Goal: Use online tool/utility

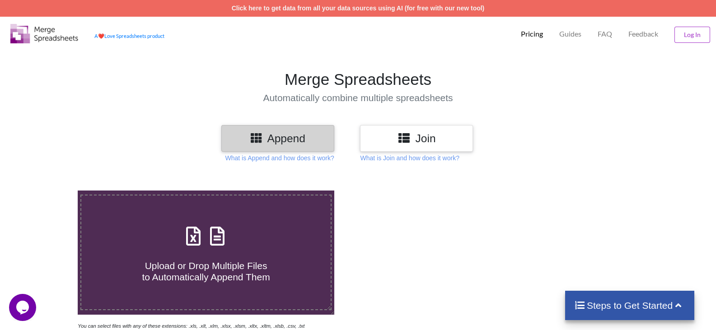
click at [285, 135] on h3 "Append" at bounding box center [277, 138] width 99 height 13
click at [196, 241] on icon at bounding box center [193, 231] width 23 height 19
click at [50, 191] on input "Upload or Drop Multiple Files to Automatically Append Them" at bounding box center [50, 191] width 0 height 0
type input "C:\fakepath\CasesSearchReport (1).xls"
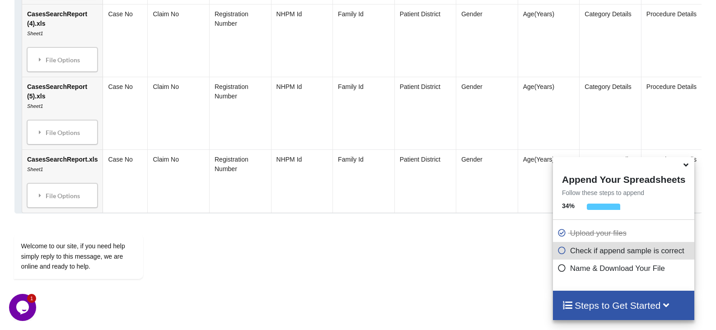
scroll to position [824, 0]
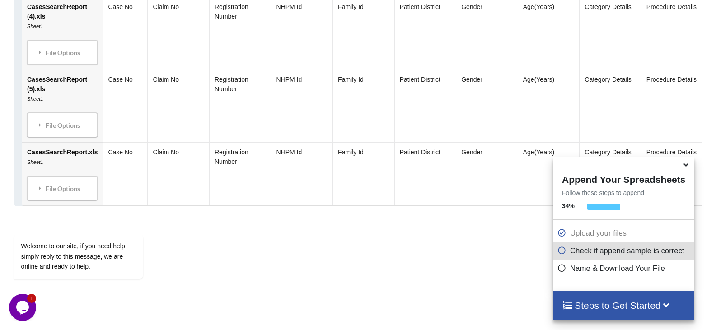
click at [687, 166] on icon at bounding box center [685, 163] width 9 height 8
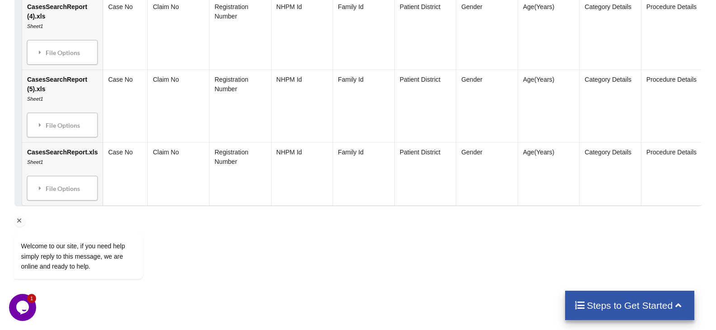
click at [20, 220] on icon "Chat attention grabber" at bounding box center [19, 221] width 8 height 8
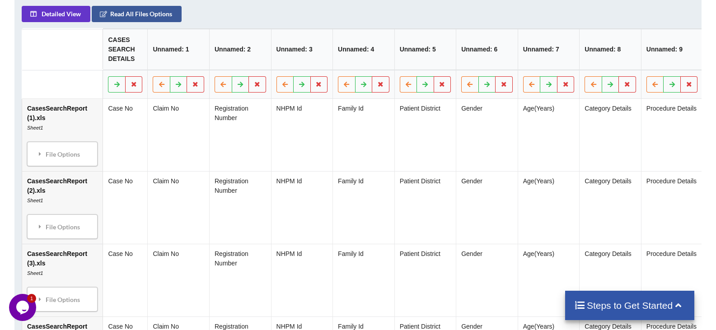
scroll to position [498, 0]
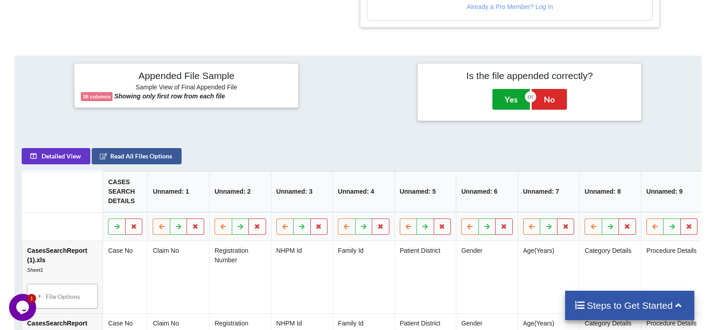
click at [512, 99] on button "Yes" at bounding box center [510, 99] width 37 height 21
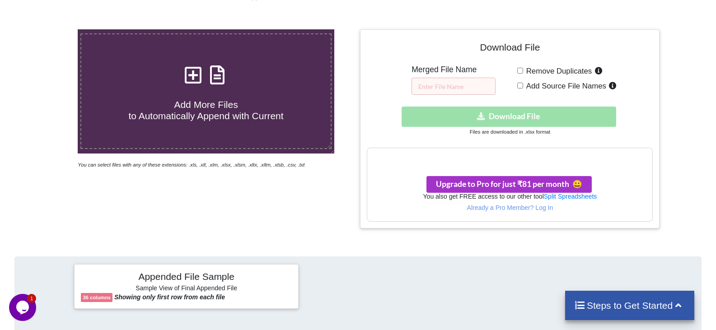
scroll to position [145, 0]
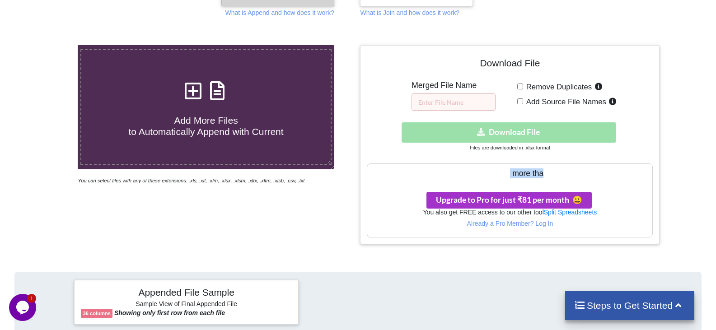
drag, startPoint x: 508, startPoint y: 171, endPoint x: 546, endPoint y: 178, distance: 38.6
click at [546, 178] on div "Your files are more than 1 MB" at bounding box center [509, 173] width 285 height 19
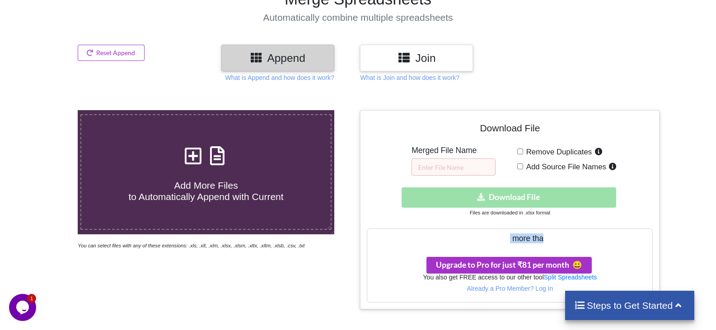
scroll to position [0, 0]
